Goal: Check status: Check status

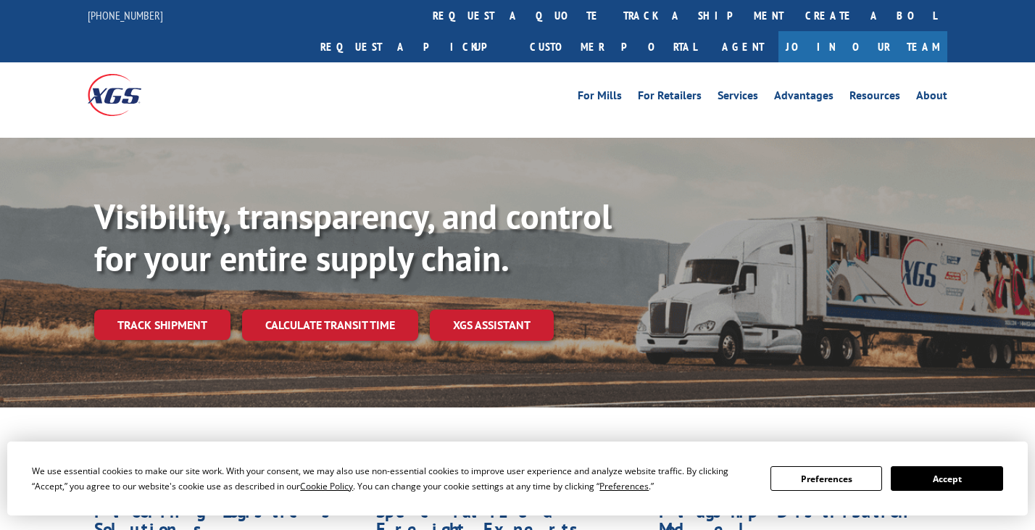
click at [179, 312] on div "Visibility, transparency, and control for your entire supply chain. Track shipm…" at bounding box center [564, 297] width 941 height 202
click at [180, 310] on link "Track shipment" at bounding box center [162, 325] width 136 height 30
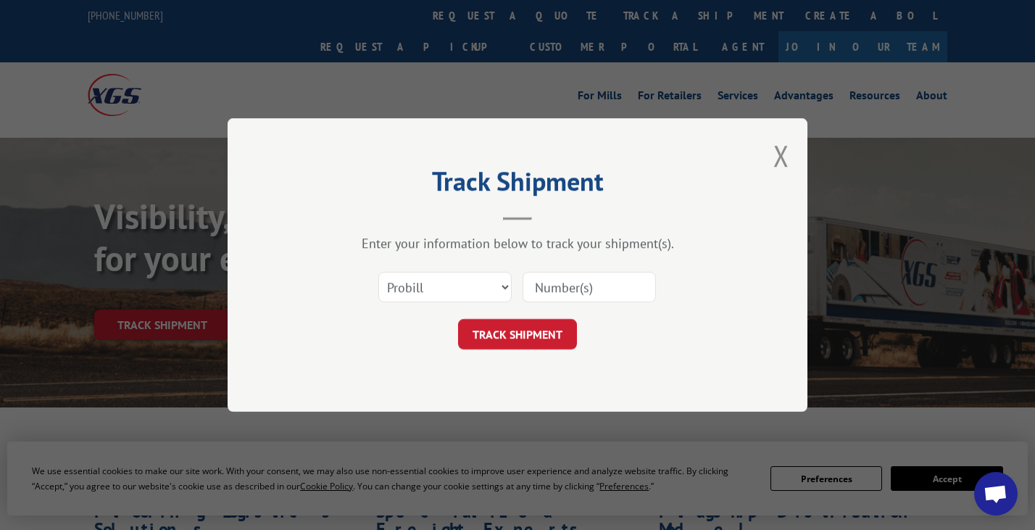
click at [550, 294] on input at bounding box center [589, 287] width 133 height 30
paste input "094984763"
type input "094984763"
click at [533, 329] on button "TRACK SHIPMENT" at bounding box center [517, 334] width 119 height 30
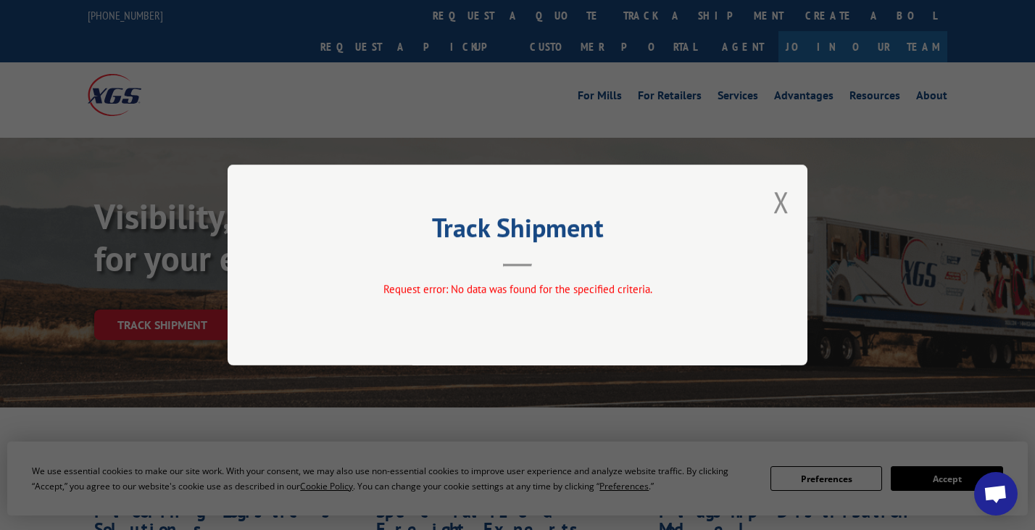
click at [789, 203] on div "Track Shipment Request error: No data was found for the specified criteria." at bounding box center [518, 265] width 580 height 201
click at [785, 203] on button "Close modal" at bounding box center [781, 202] width 16 height 38
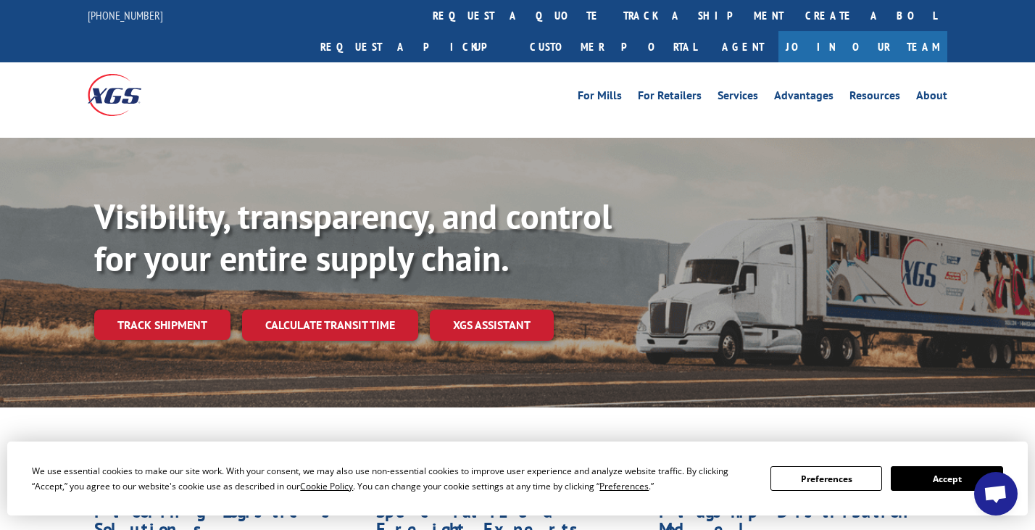
drag, startPoint x: 161, startPoint y: 285, endPoint x: 246, endPoint y: 291, distance: 85.0
click at [161, 310] on link "Track shipment" at bounding box center [162, 325] width 136 height 30
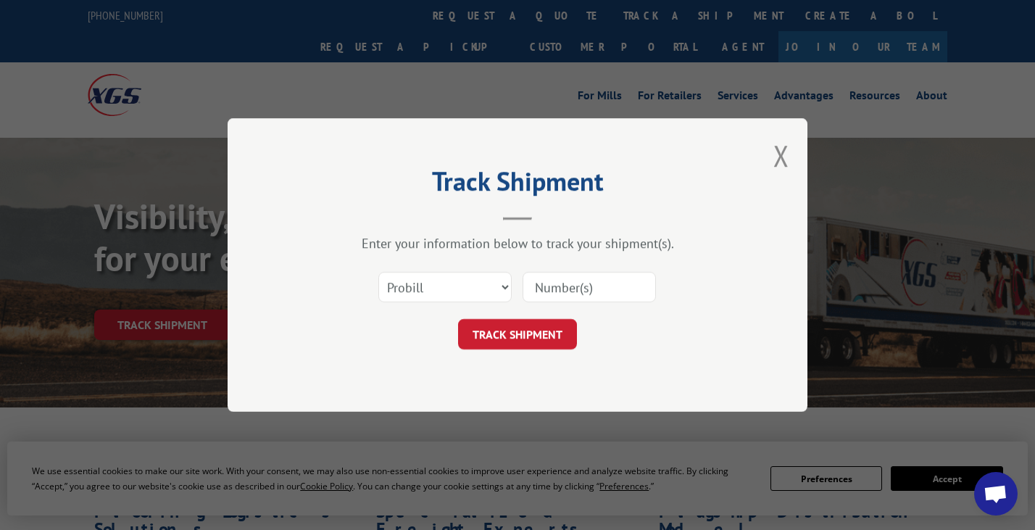
click at [580, 291] on input at bounding box center [589, 287] width 133 height 30
paste input "094984763"
type input "094984763"
click at [491, 338] on button "TRACK SHIPMENT" at bounding box center [517, 334] width 119 height 30
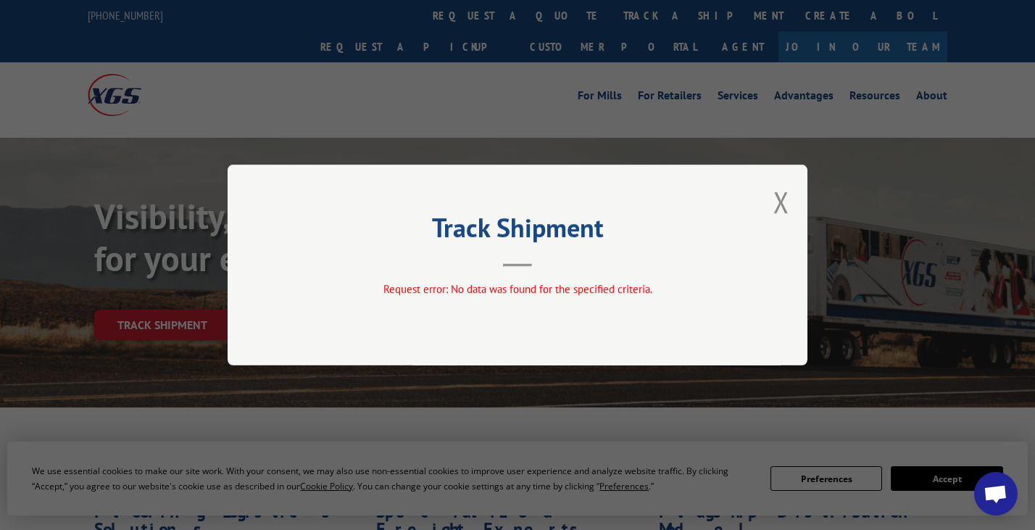
click at [792, 196] on div "Track Shipment Request error: No data was found for the specified criteria." at bounding box center [518, 265] width 580 height 201
